Goal: Book appointment/travel/reservation

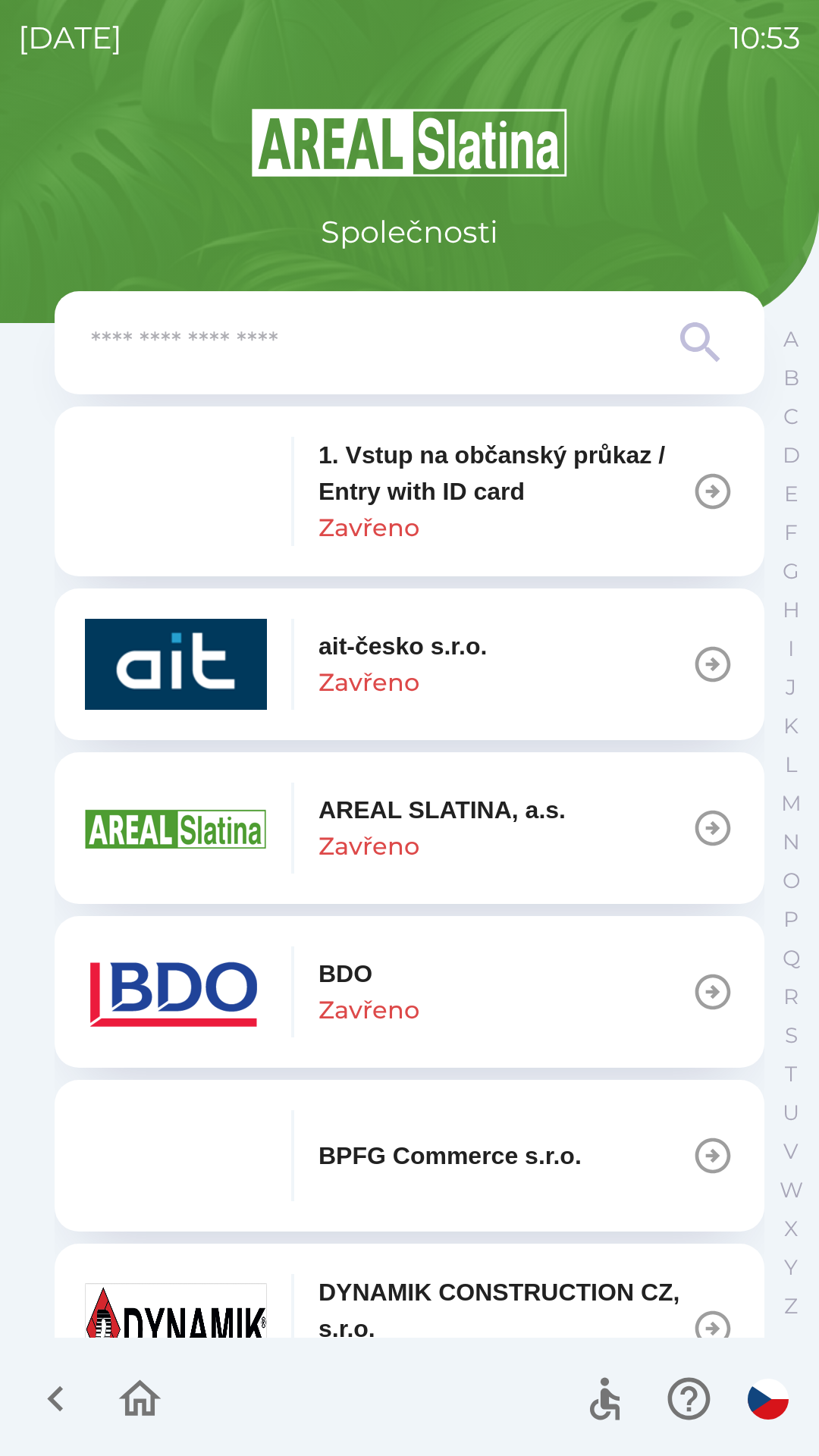
click at [507, 974] on button "BDO Zavřeno" at bounding box center [410, 992] width 710 height 151
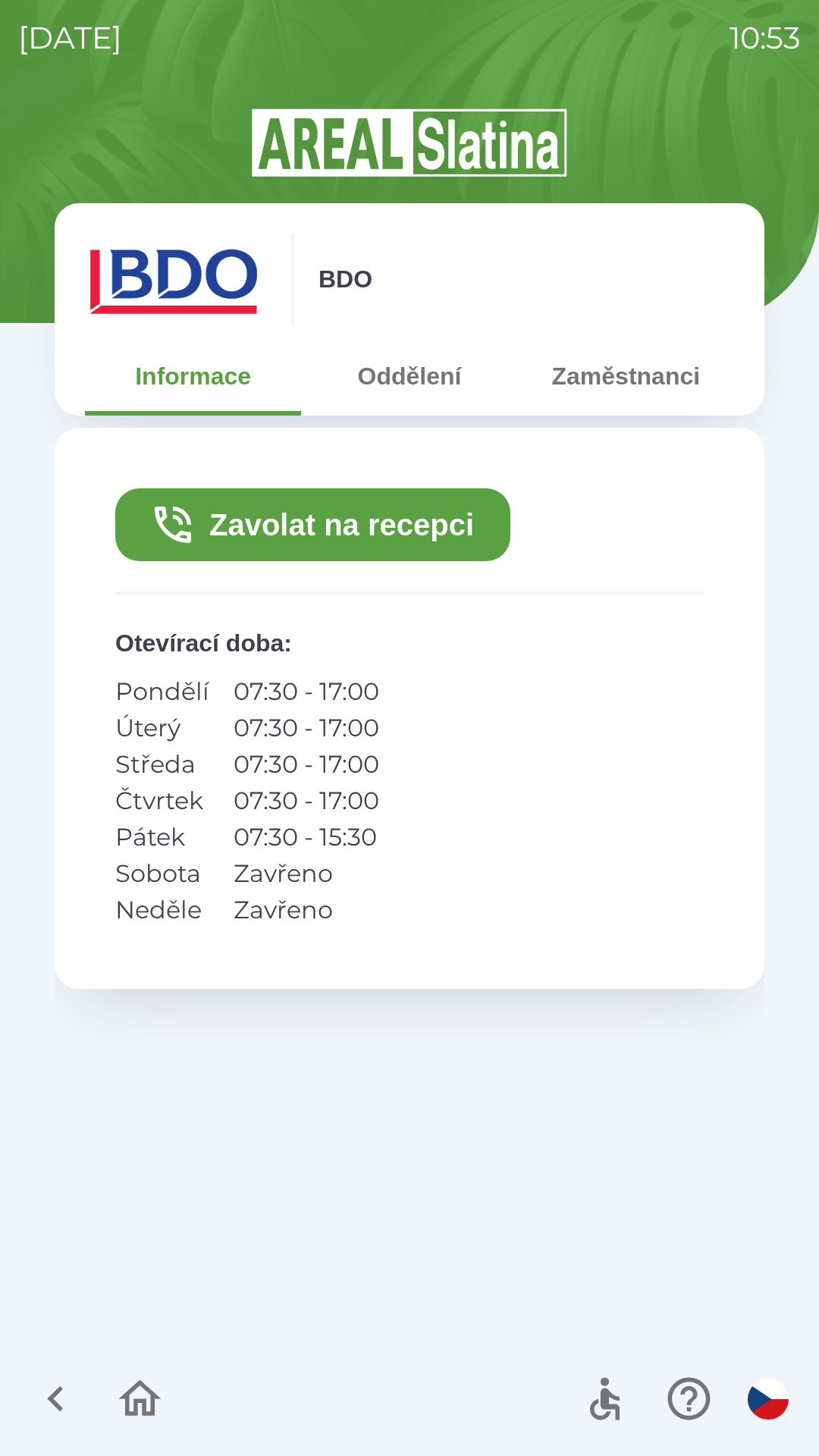
click at [427, 370] on button "Oddělení" at bounding box center [409, 376] width 216 height 55
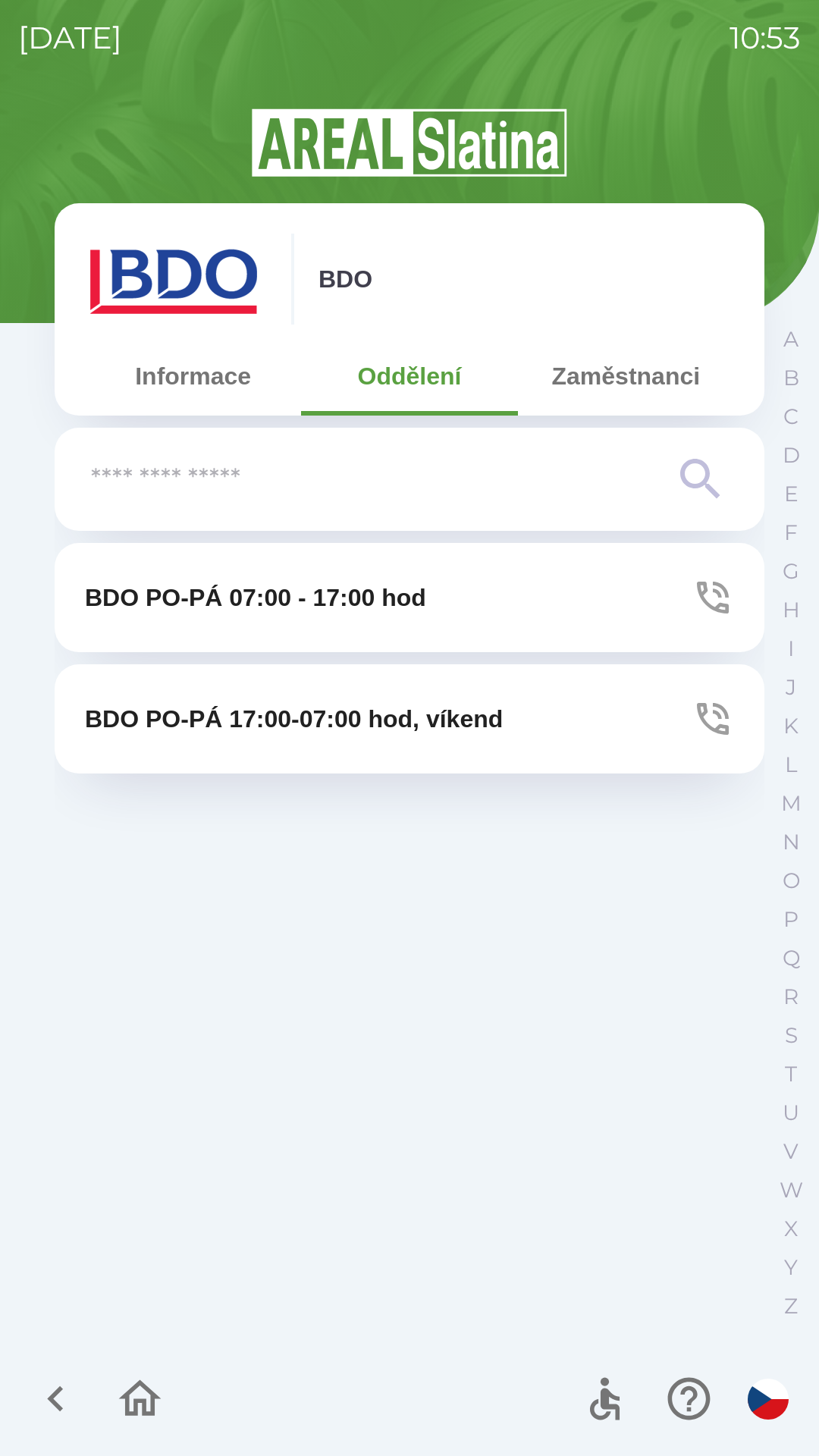
click at [369, 716] on p "BDO PO-PÁ 17:00-07:00 hod, víkend" at bounding box center [293, 719] width 418 height 36
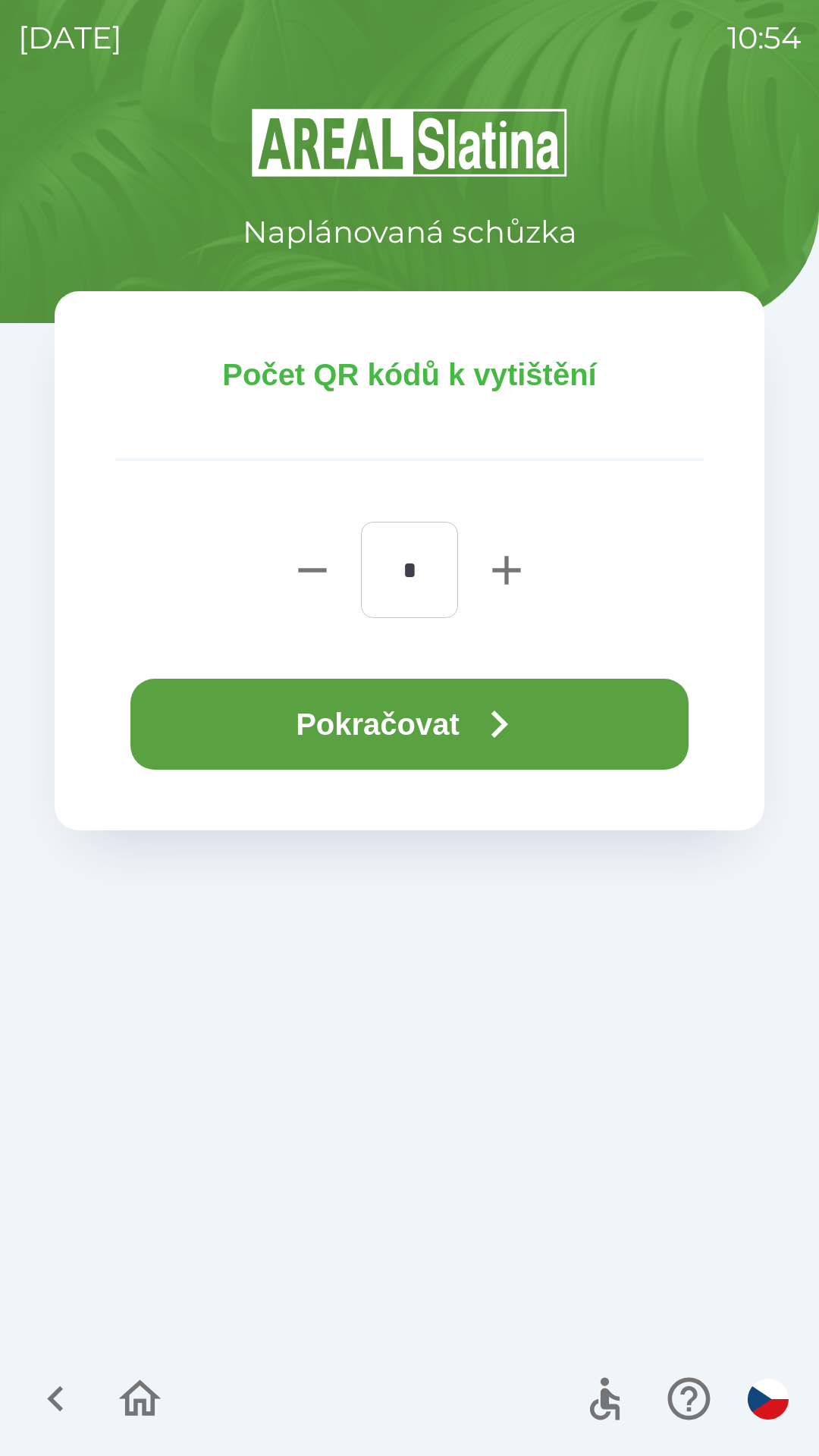
click at [426, 723] on button "Pokračovat" at bounding box center [410, 724] width 558 height 91
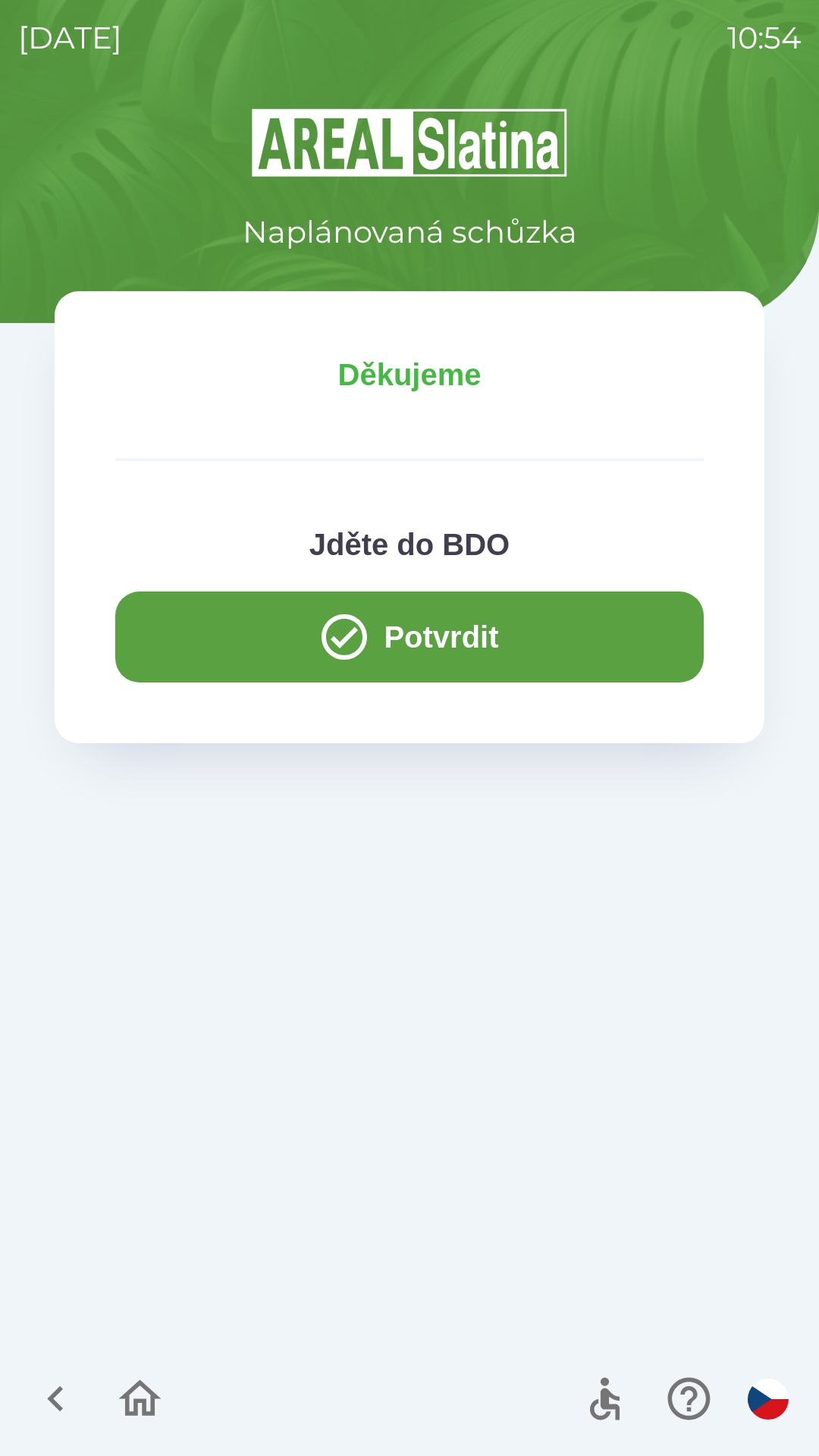
click at [78, 1382] on icon "button" at bounding box center [55, 1399] width 51 height 51
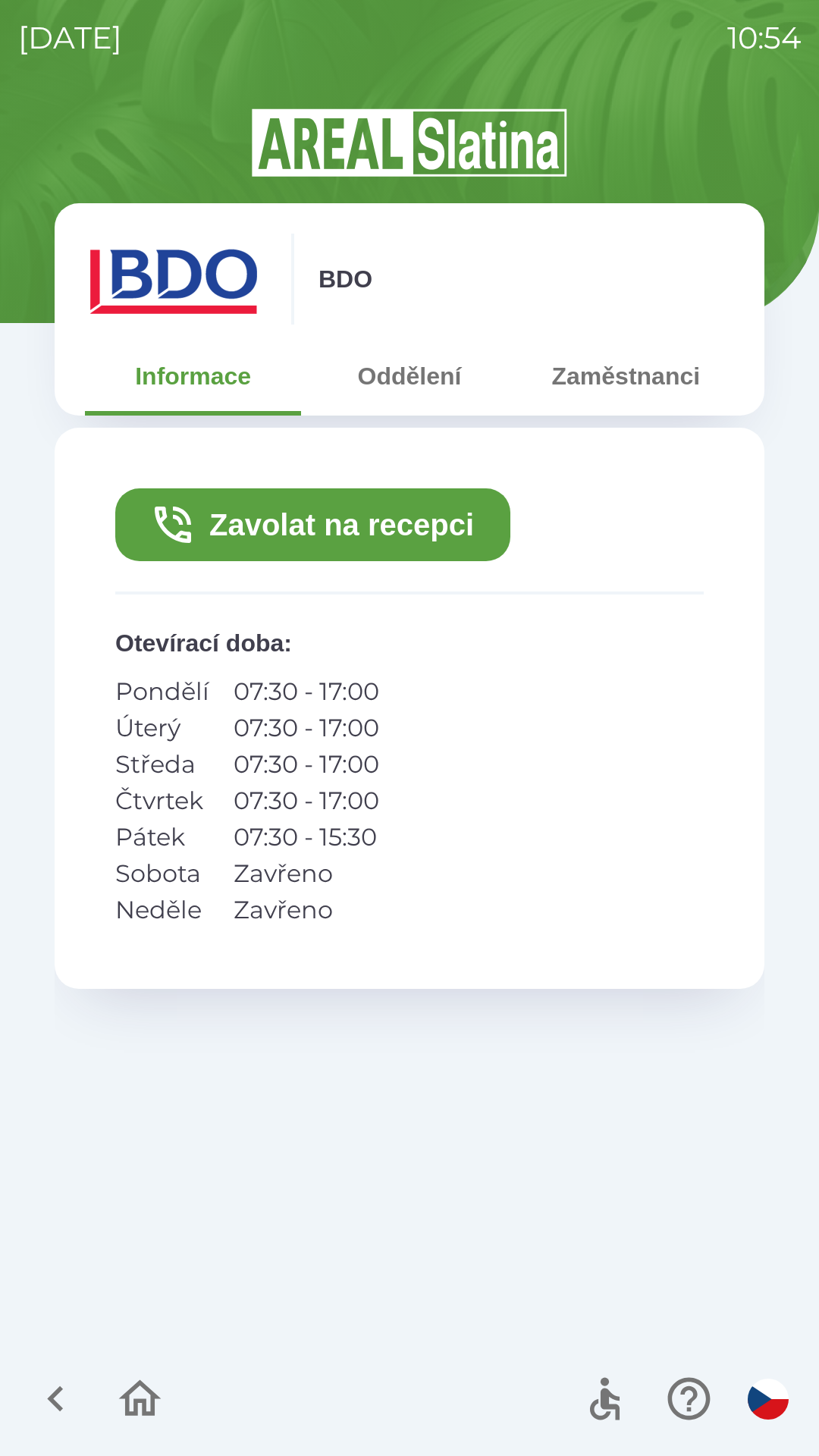
click at [60, 1382] on icon "button" at bounding box center [55, 1399] width 51 height 51
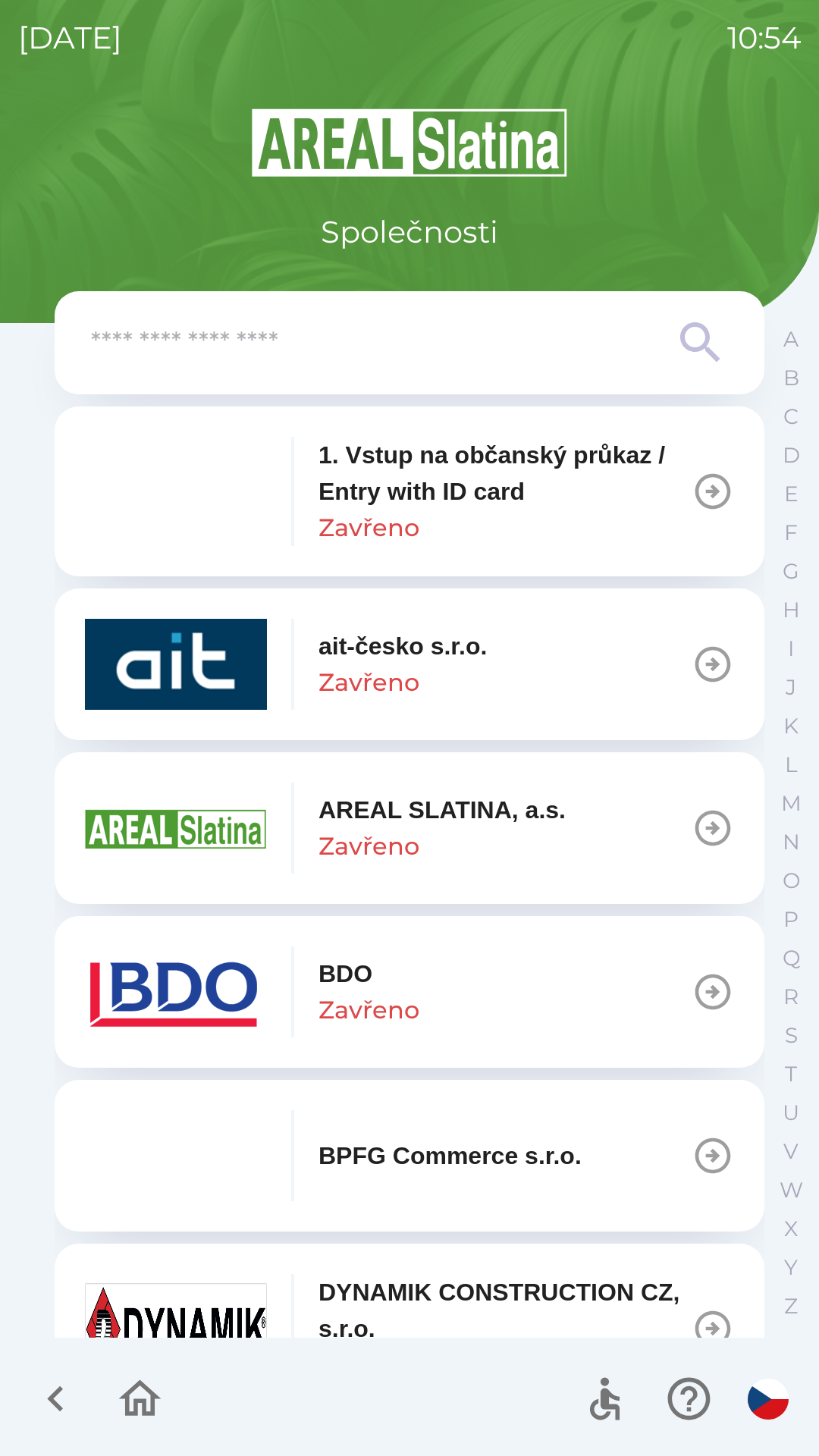
click at [48, 1411] on icon "button" at bounding box center [55, 1399] width 51 height 51
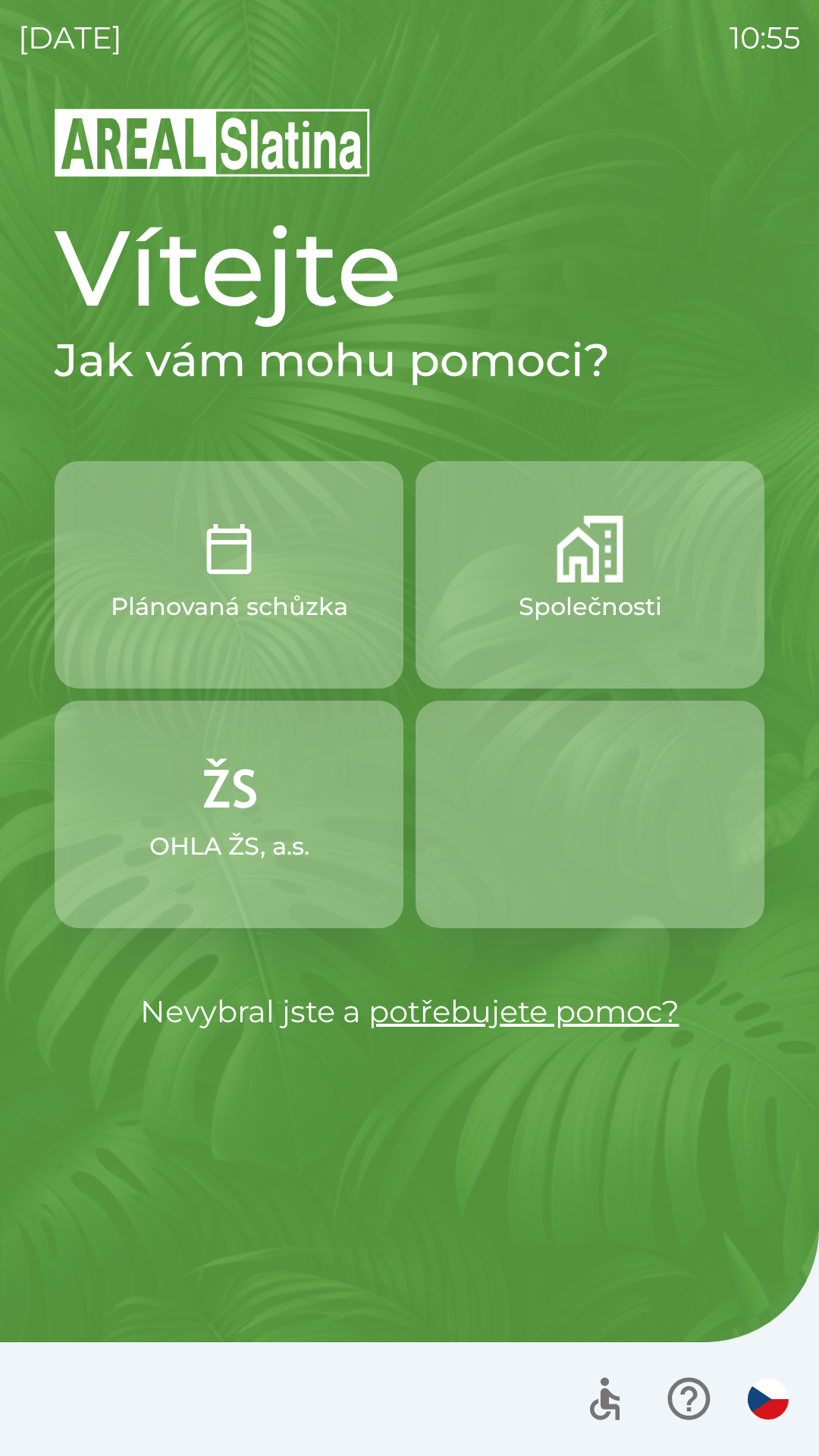
click at [215, 805] on img "button" at bounding box center [229, 789] width 67 height 67
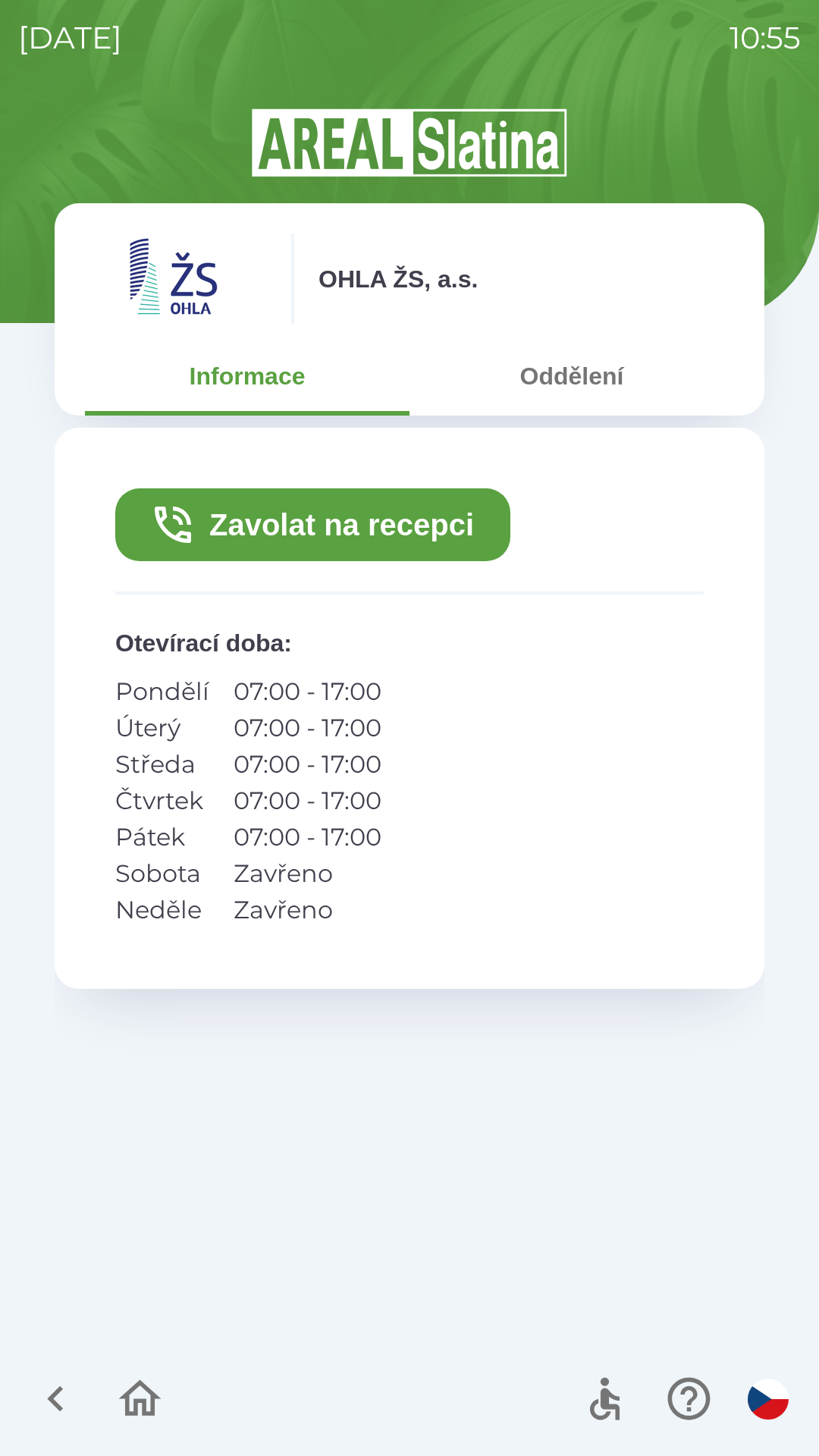
click at [342, 509] on button "Zavolat na recepci" at bounding box center [312, 525] width 396 height 73
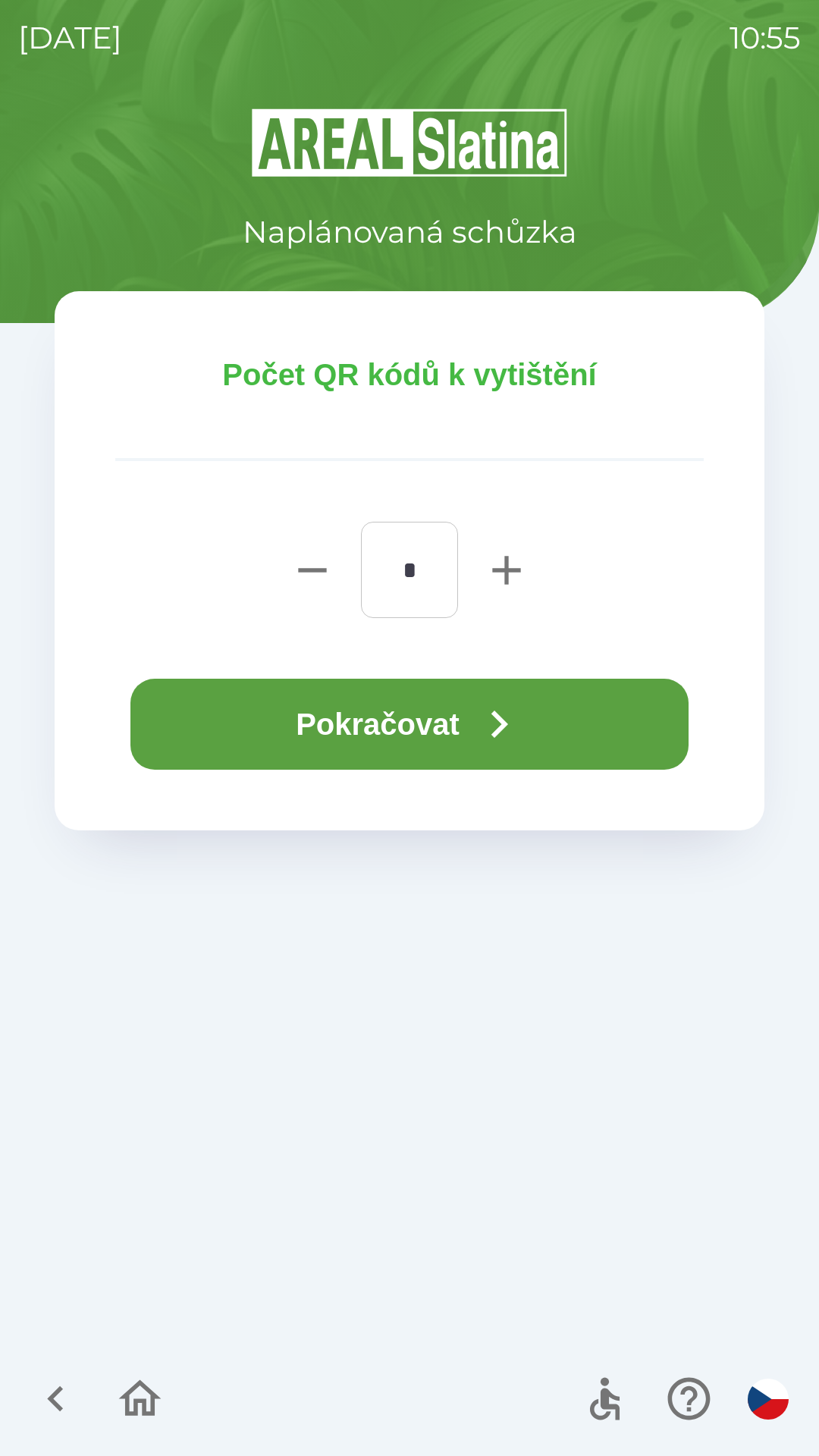
click at [59, 1382] on icon "button" at bounding box center [55, 1399] width 51 height 51
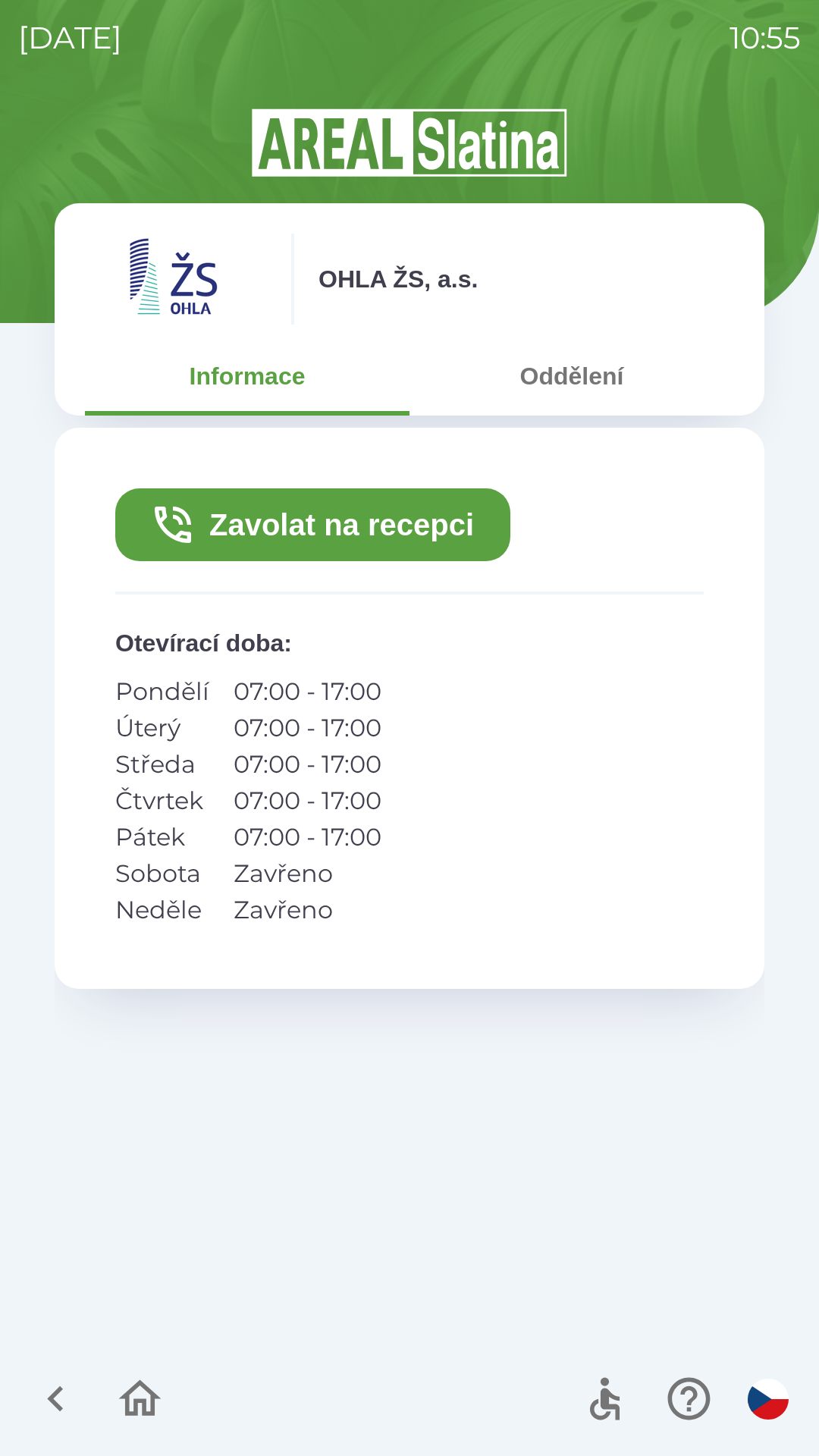
click at [61, 1389] on icon "button" at bounding box center [55, 1399] width 16 height 26
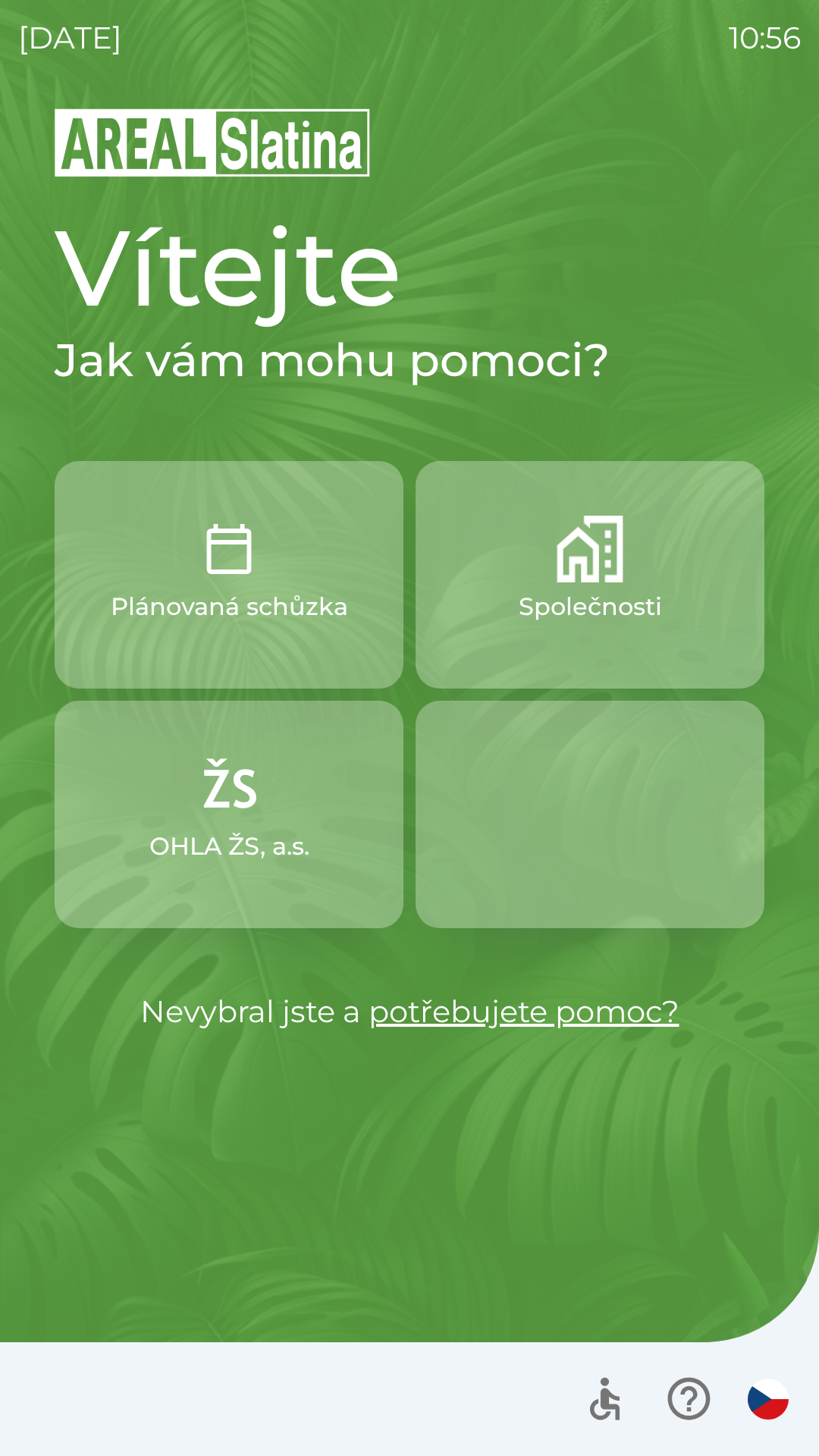
click at [611, 571] on img "button" at bounding box center [590, 549] width 67 height 67
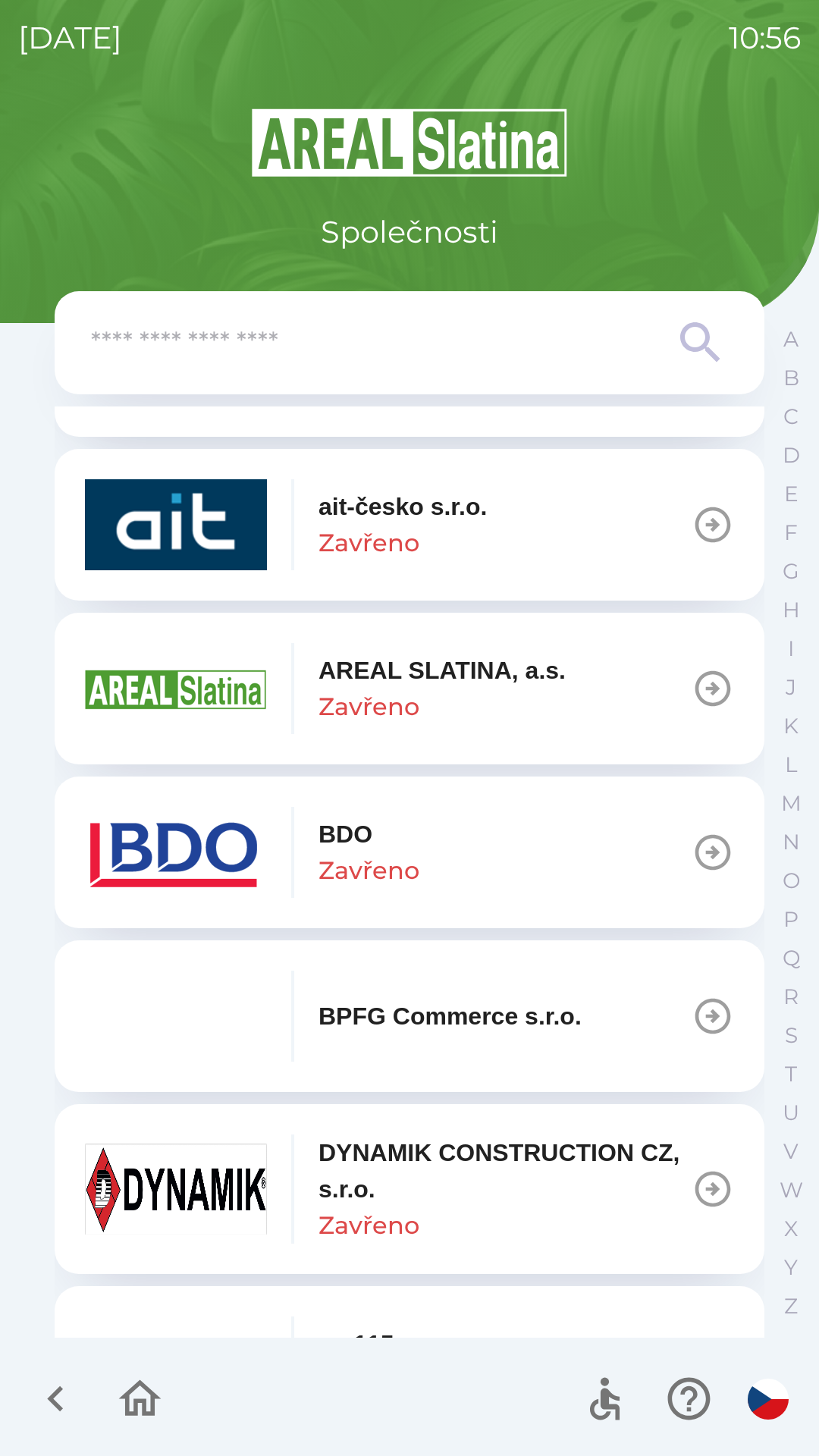
scroll to position [101, 0]
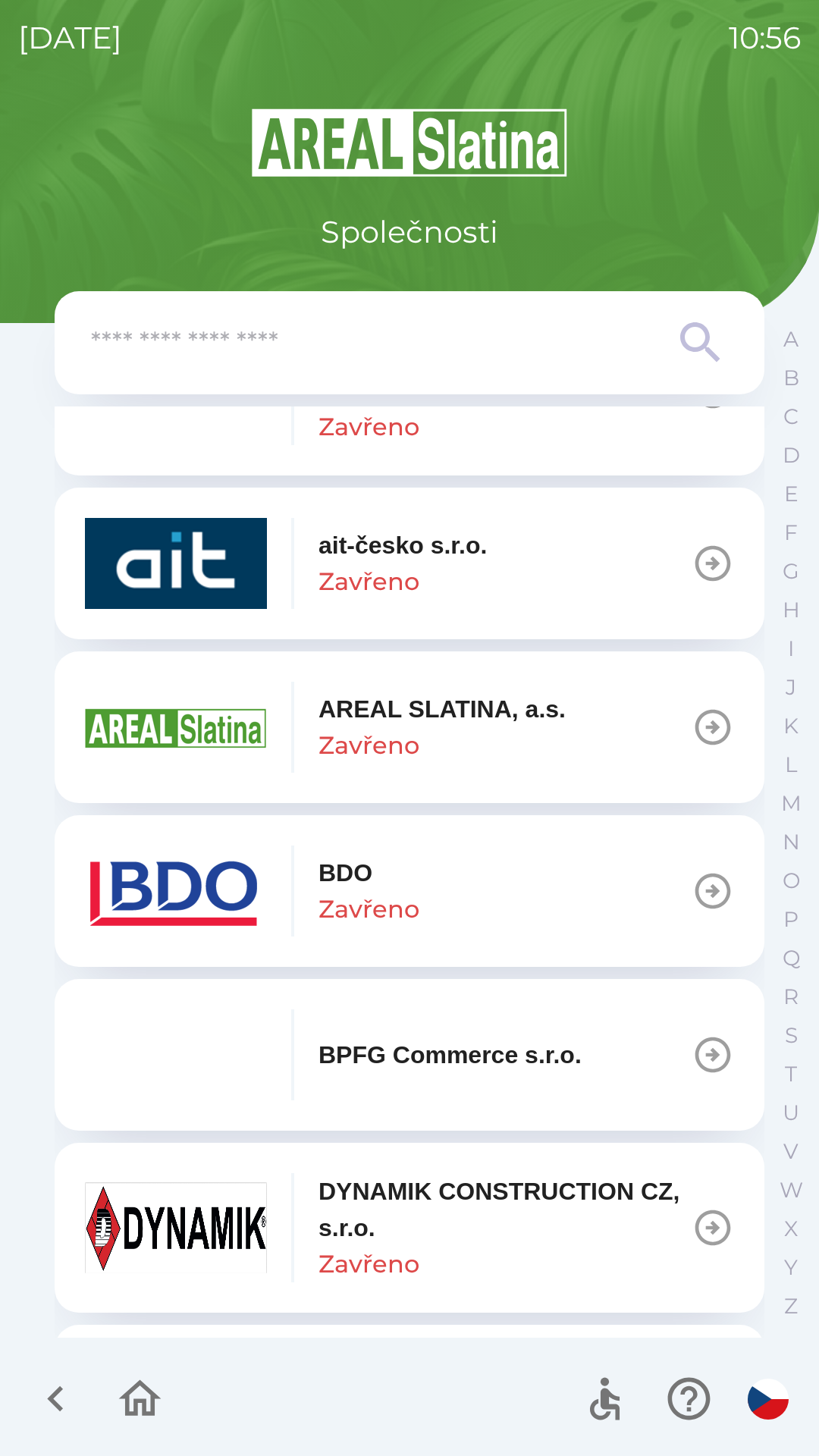
click at [40, 1404] on icon "button" at bounding box center [55, 1399] width 51 height 51
